Goal: Information Seeking & Learning: Learn about a topic

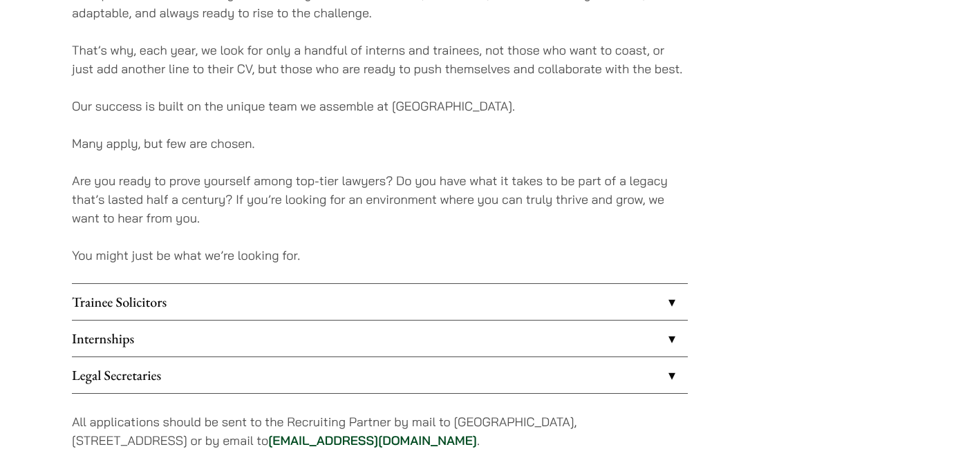
scroll to position [1162, 0]
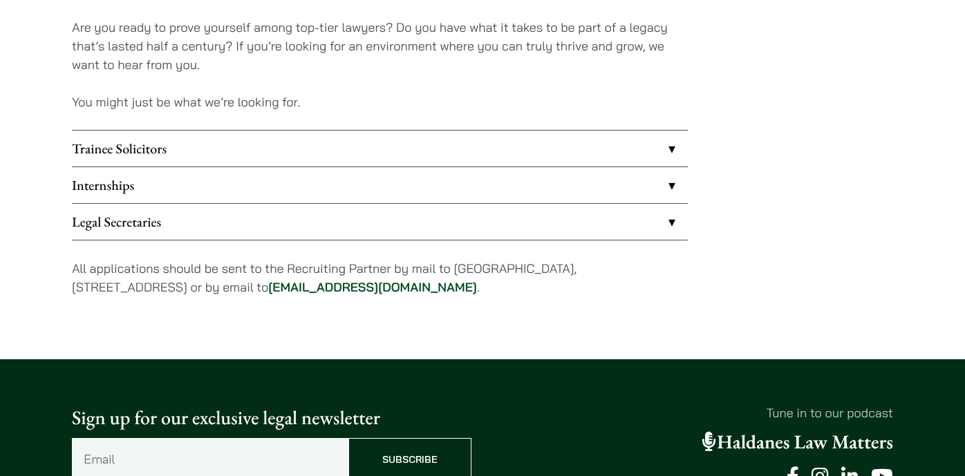
click at [660, 179] on link "Internships" at bounding box center [380, 185] width 616 height 36
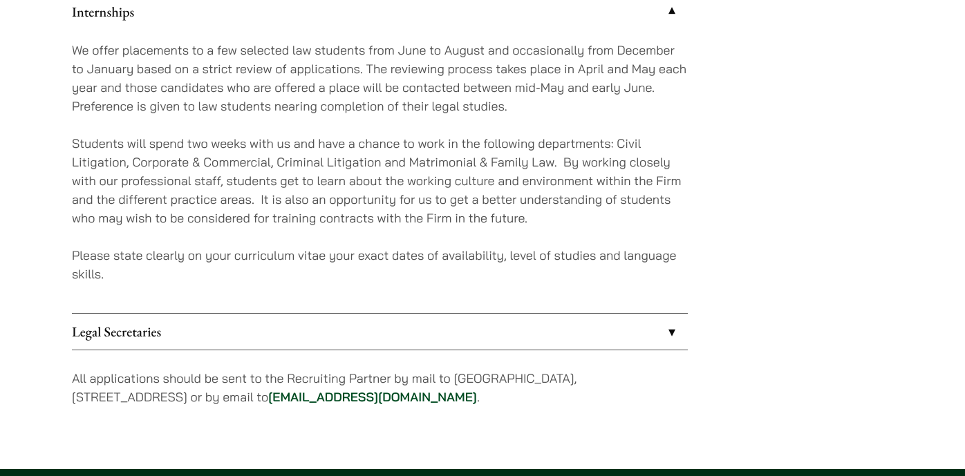
scroll to position [1357, 0]
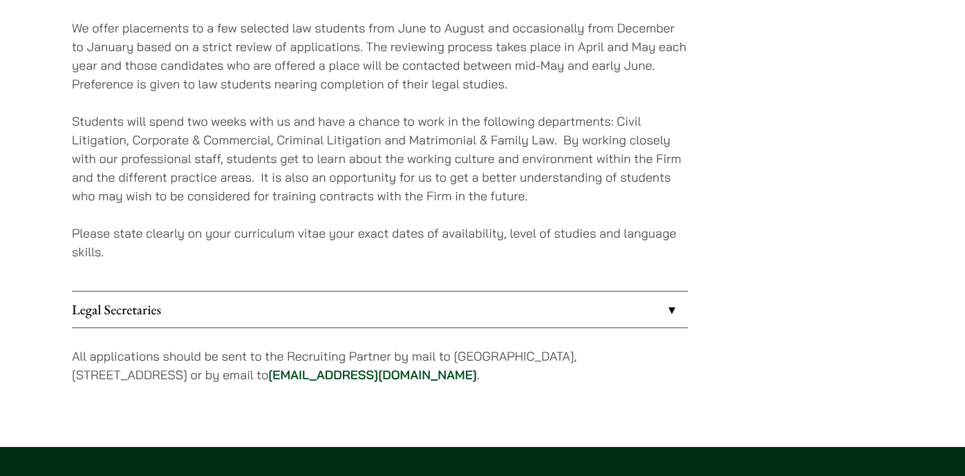
click at [660, 310] on link "Legal Secretaries" at bounding box center [380, 310] width 616 height 36
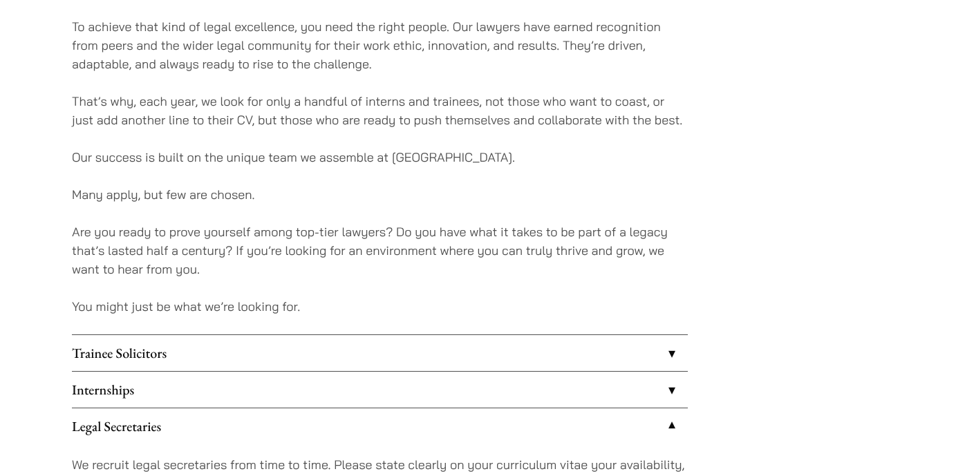
scroll to position [989, 0]
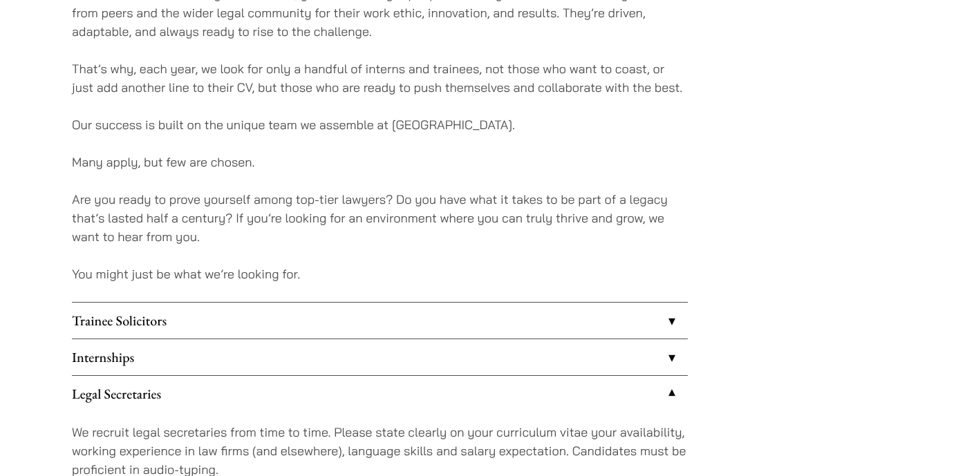
click at [678, 320] on link "Trainee Solicitors" at bounding box center [380, 321] width 616 height 36
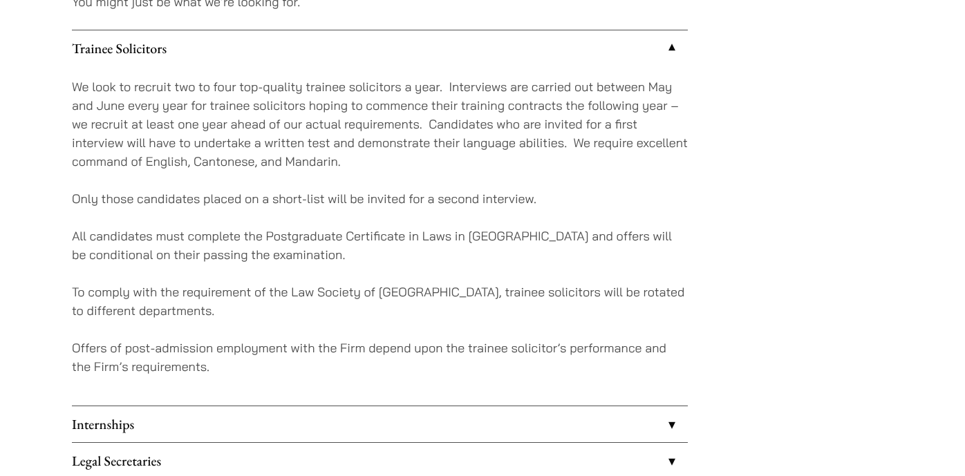
scroll to position [1376, 0]
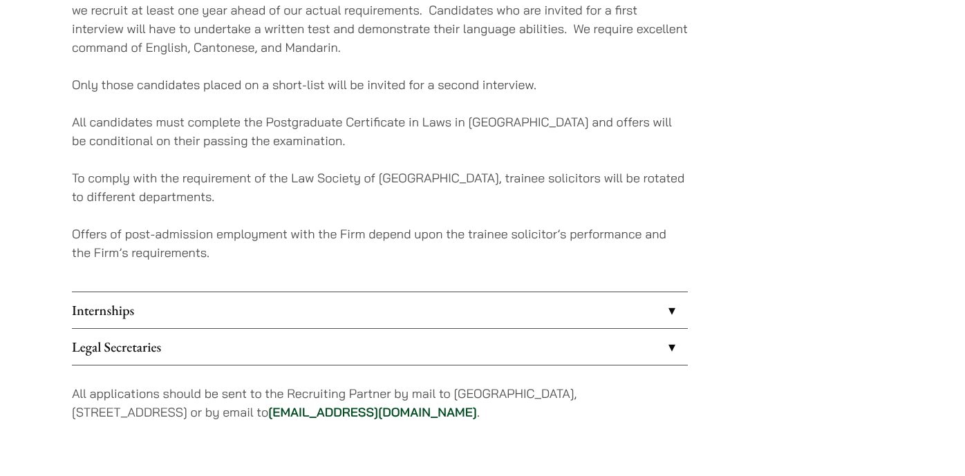
click at [672, 317] on link "Internships" at bounding box center [380, 310] width 616 height 36
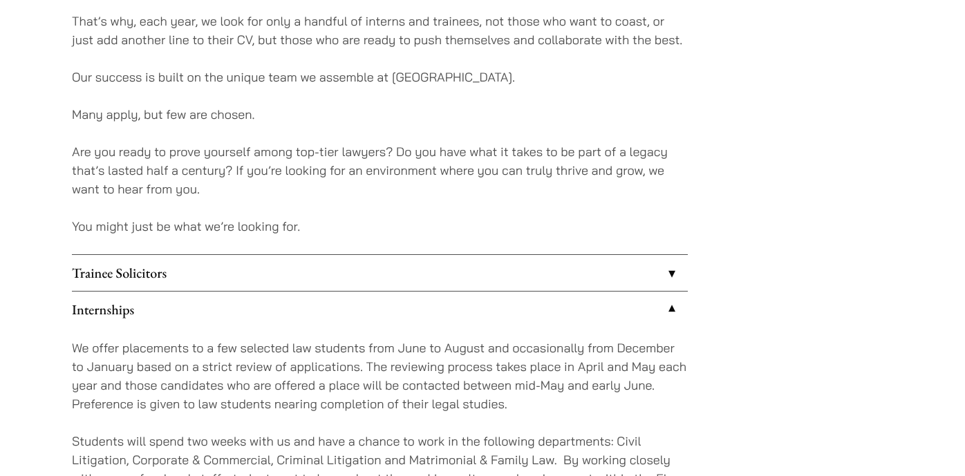
scroll to position [1090, 0]
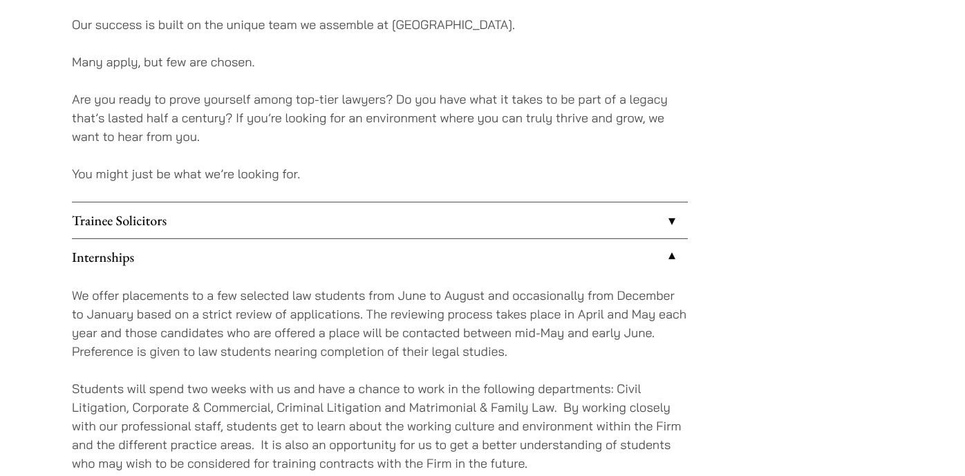
click at [643, 217] on link "Trainee Solicitors" at bounding box center [380, 221] width 616 height 36
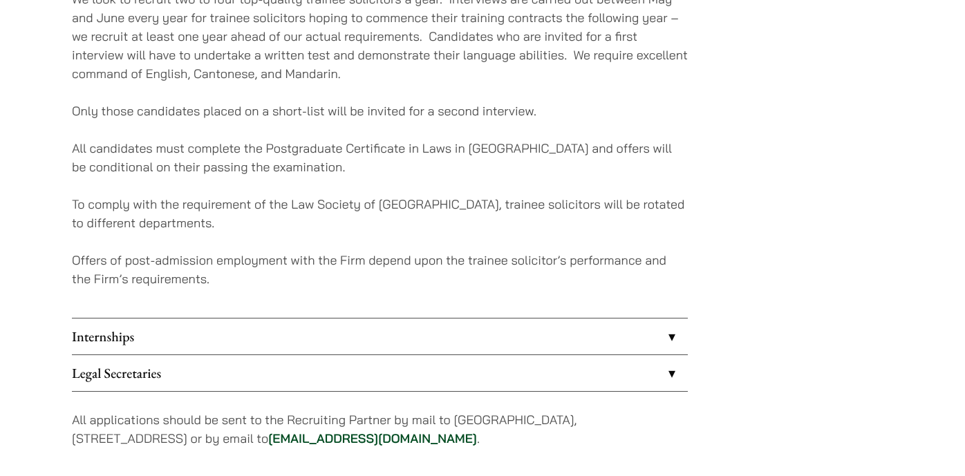
scroll to position [1404, 0]
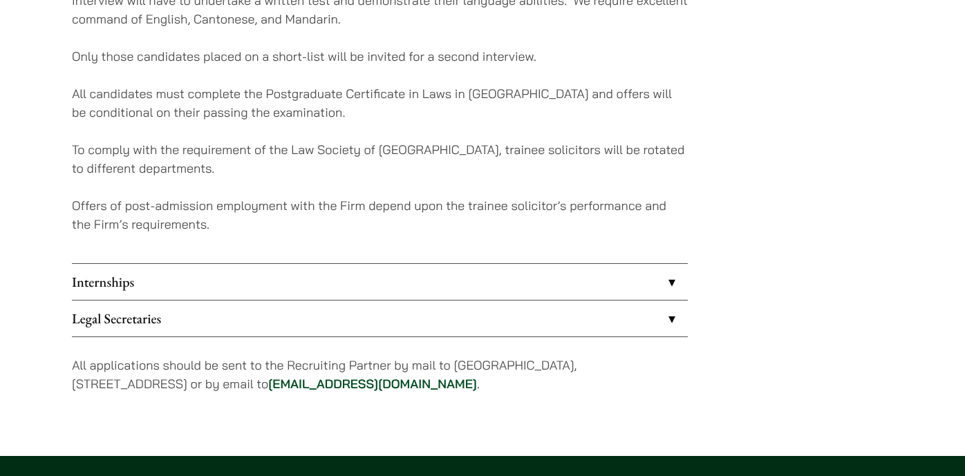
click at [665, 305] on link "Legal Secretaries" at bounding box center [380, 319] width 616 height 36
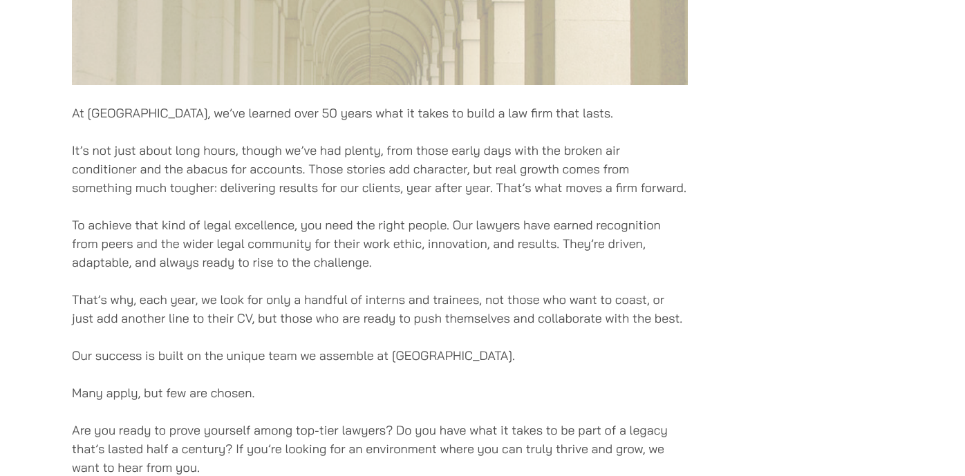
scroll to position [711, 0]
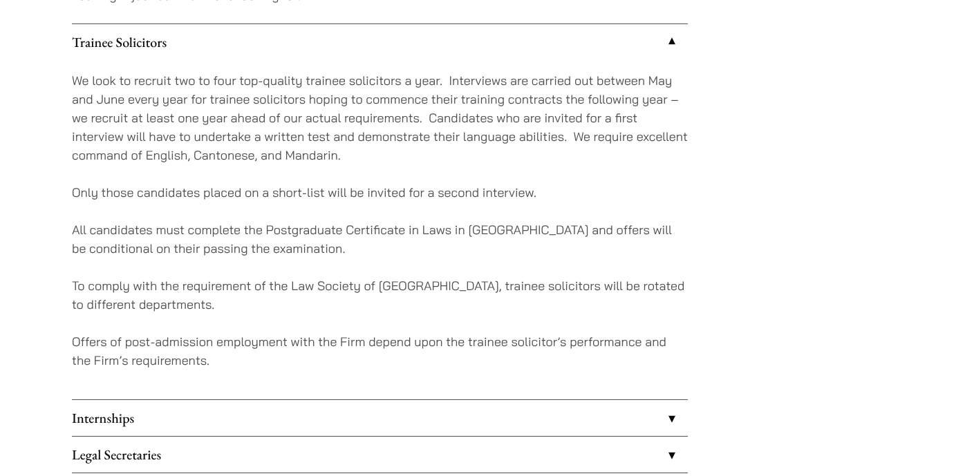
scroll to position [1292, 0]
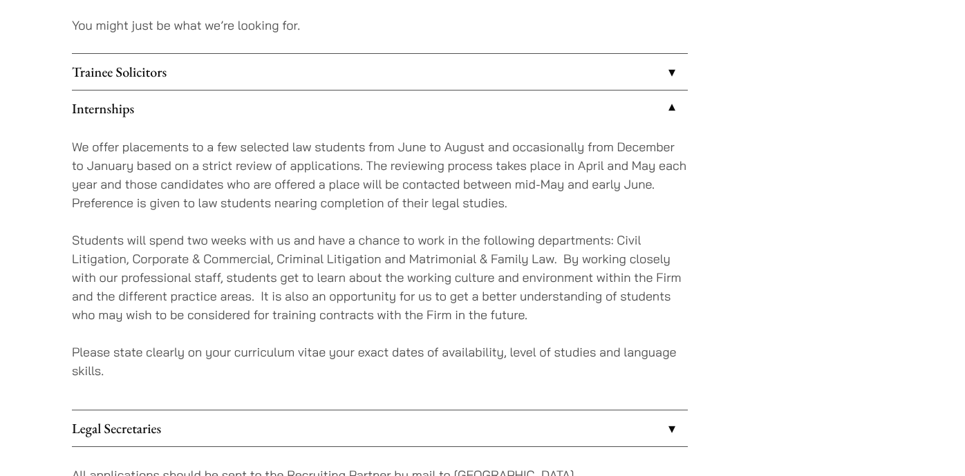
scroll to position [1273, 0]
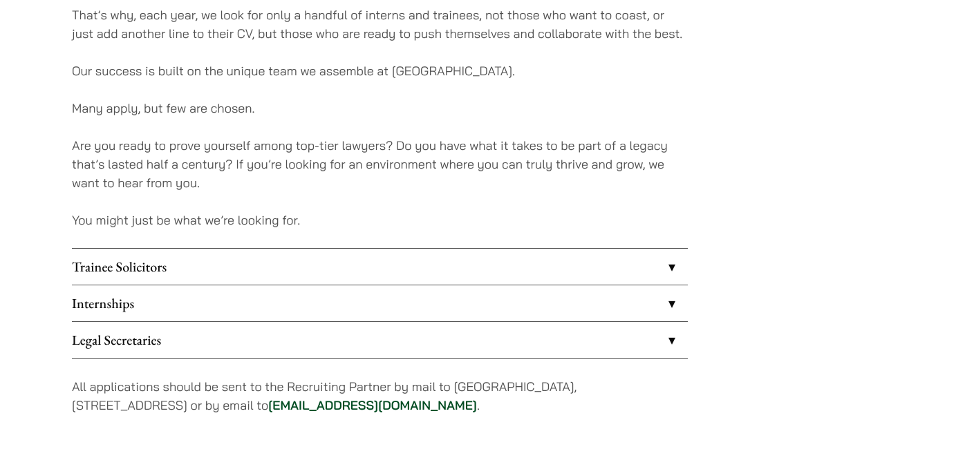
scroll to position [1043, 0]
click at [364, 304] on link "Internships" at bounding box center [380, 304] width 616 height 36
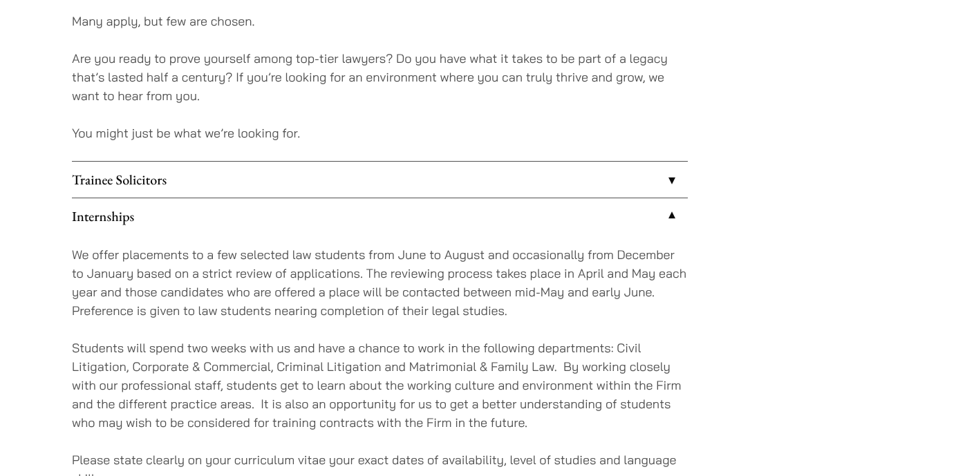
scroll to position [1099, 0]
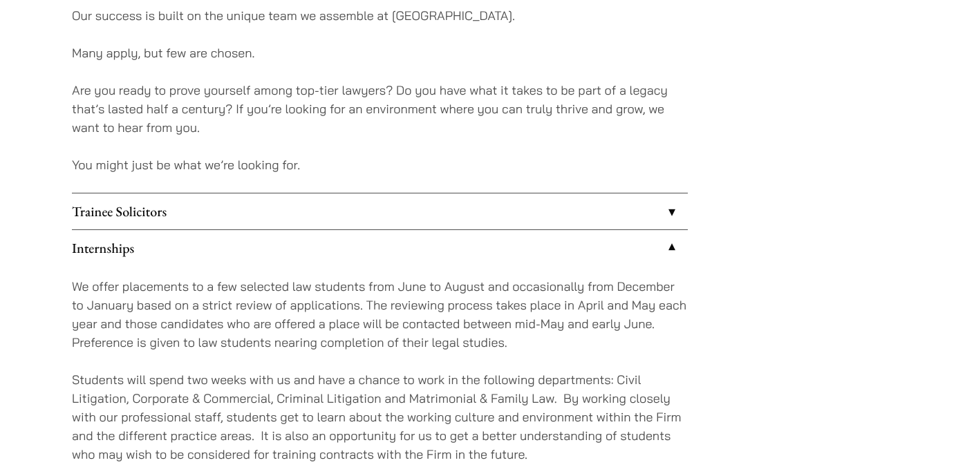
click at [380, 221] on link "Trainee Solicitors" at bounding box center [380, 212] width 616 height 36
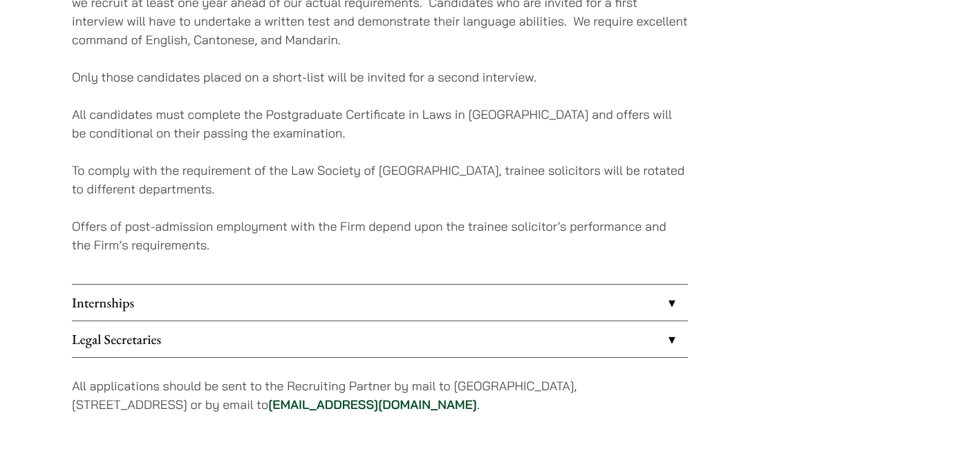
scroll to position [1398, 0]
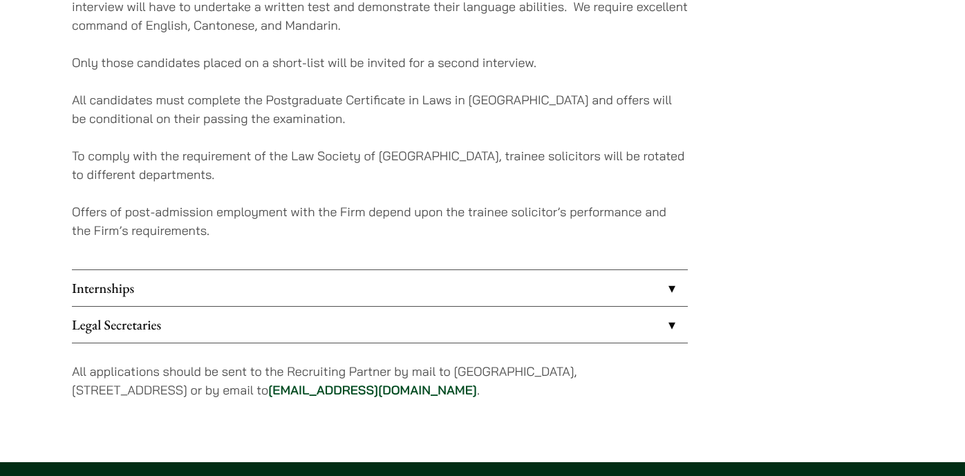
click at [382, 294] on link "Internships" at bounding box center [380, 288] width 616 height 36
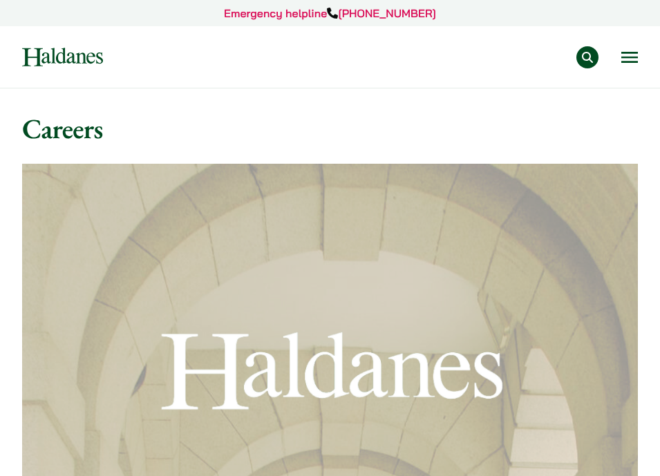
click at [54, 49] on img at bounding box center [62, 57] width 81 height 19
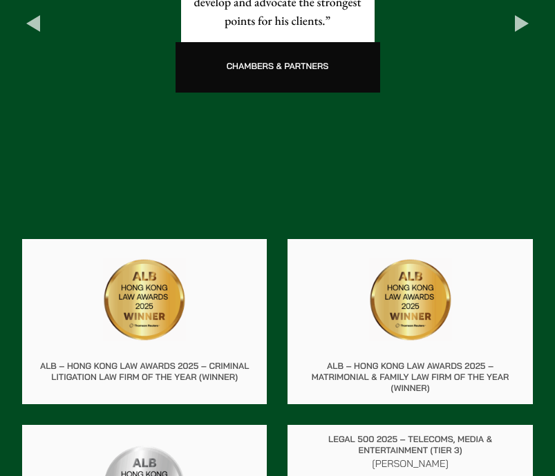
scroll to position [1861, 0]
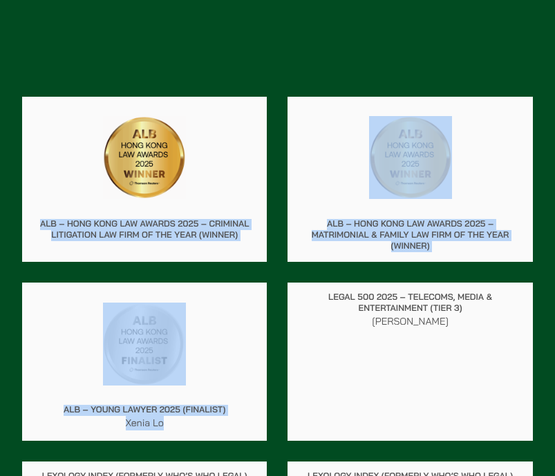
drag, startPoint x: 41, startPoint y: 207, endPoint x: 213, endPoint y: 403, distance: 260.2
click at [214, 403] on div "ALB – Hong Kong Law Awards 2025 – Criminal Litigation Law Firm of the Year (Win…" at bounding box center [278, 318] width 532 height 464
copy div "ALB – Hong Kong Law Awards 2025 – Criminal Litigation Law Firm of the Year (Win…"
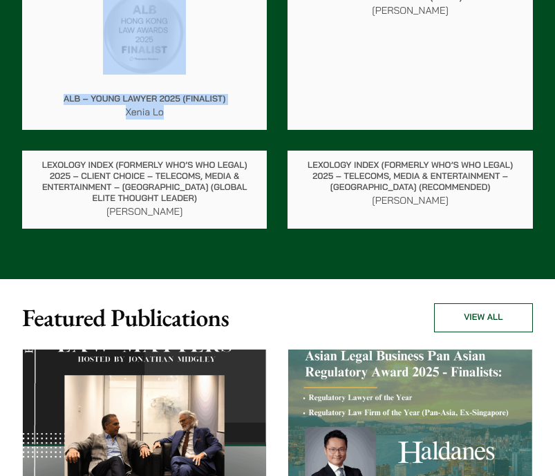
scroll to position [2076, 0]
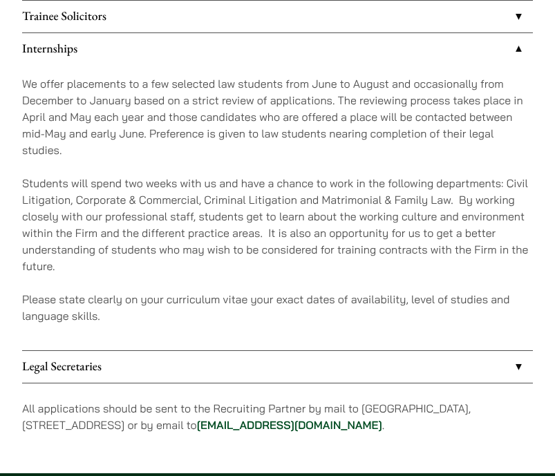
scroll to position [1111, 0]
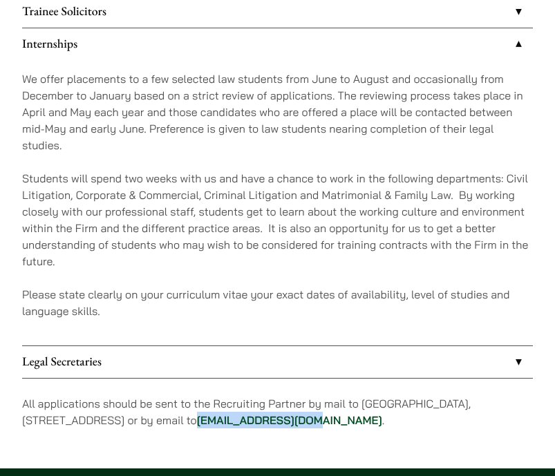
copy link "[EMAIL_ADDRESS][DOMAIN_NAME]"
drag, startPoint x: 387, startPoint y: 421, endPoint x: 275, endPoint y: 425, distance: 112.8
click at [275, 425] on p "All applications should be sent to the Recruiting Partner by mail to [GEOGRAPHI…" at bounding box center [277, 412] width 511 height 33
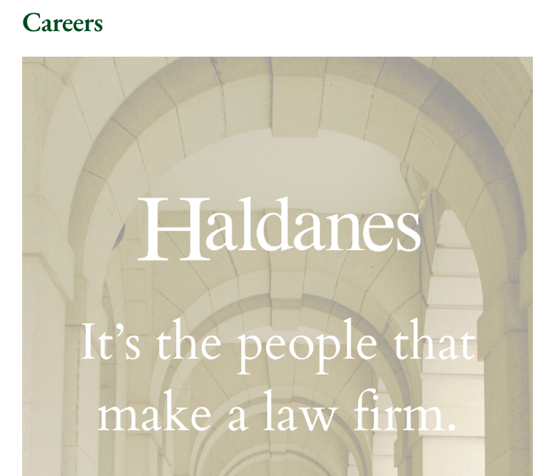
scroll to position [0, 0]
